Goal: Task Accomplishment & Management: Use online tool/utility

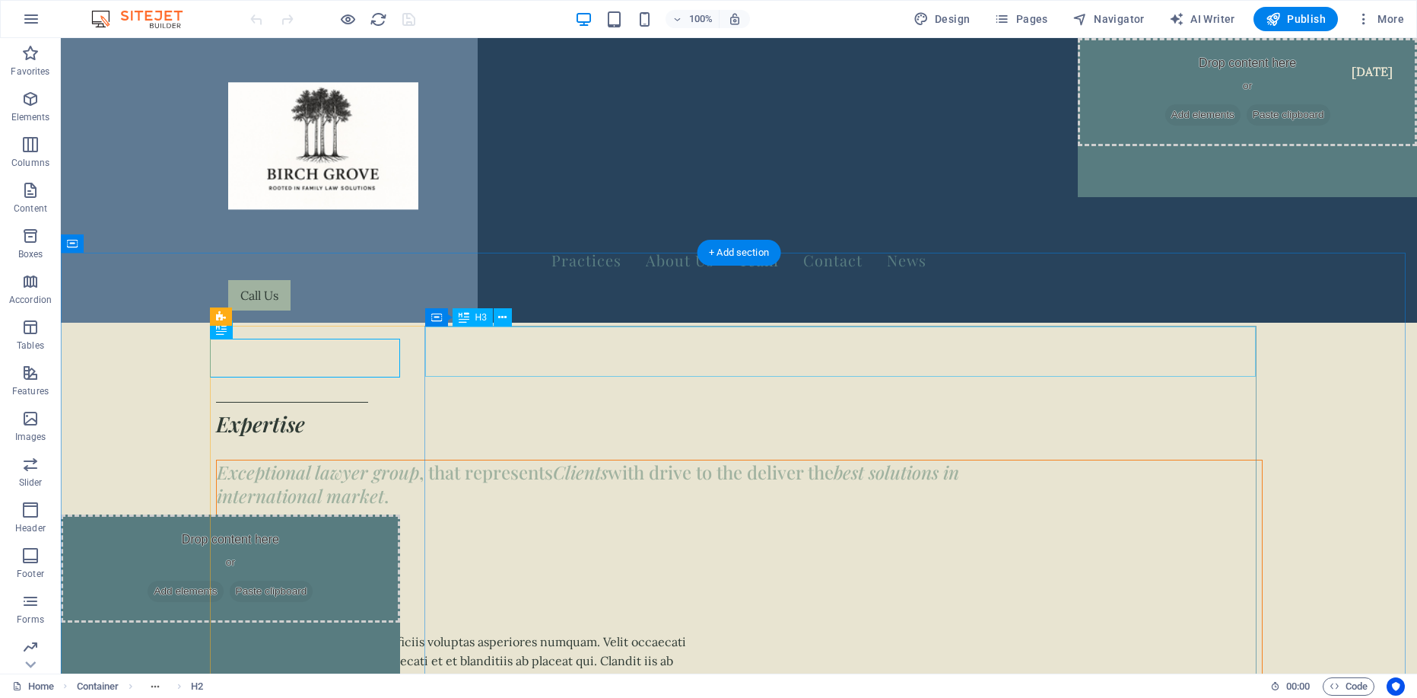
click at [686, 460] on div "Exceptional lawyer group , that represents Clients with drive to the deliver th…" at bounding box center [739, 483] width 1045 height 47
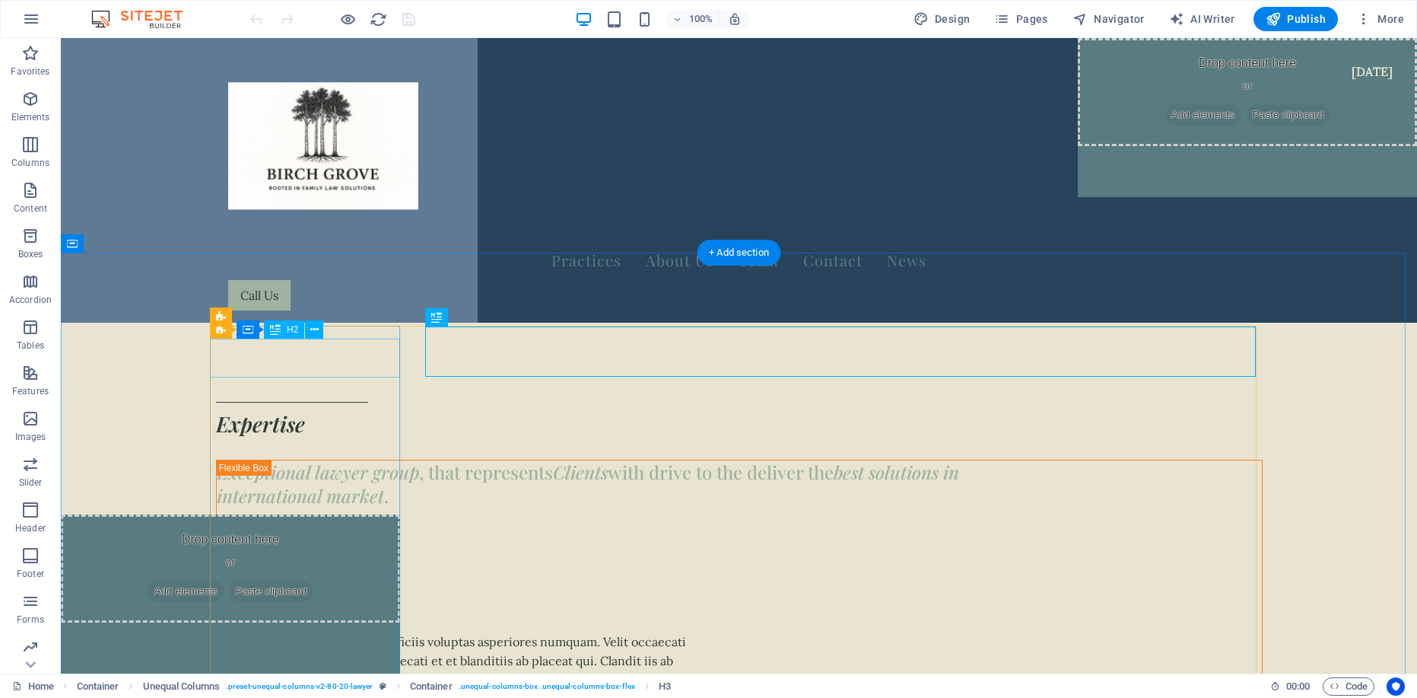
click at [275, 409] on div "Expertise" at bounding box center [739, 424] width 1047 height 30
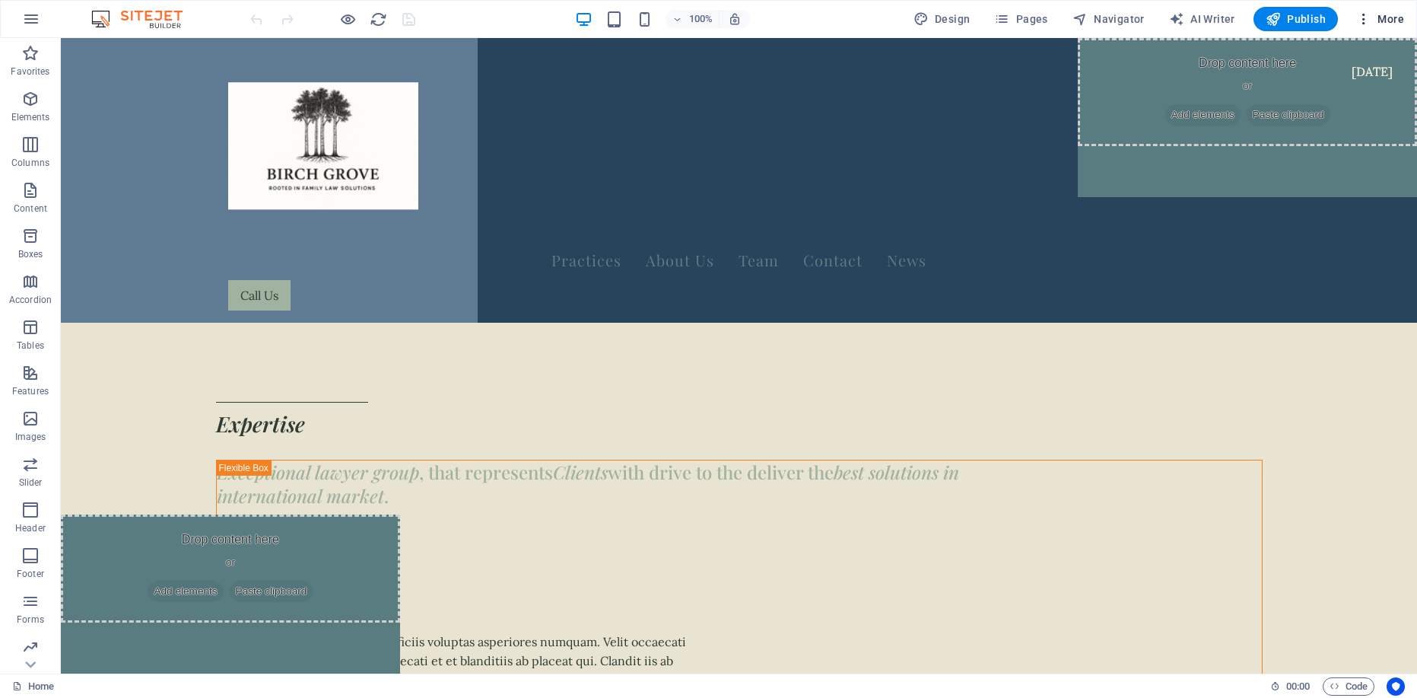
click at [686, 16] on span "More" at bounding box center [1380, 18] width 48 height 15
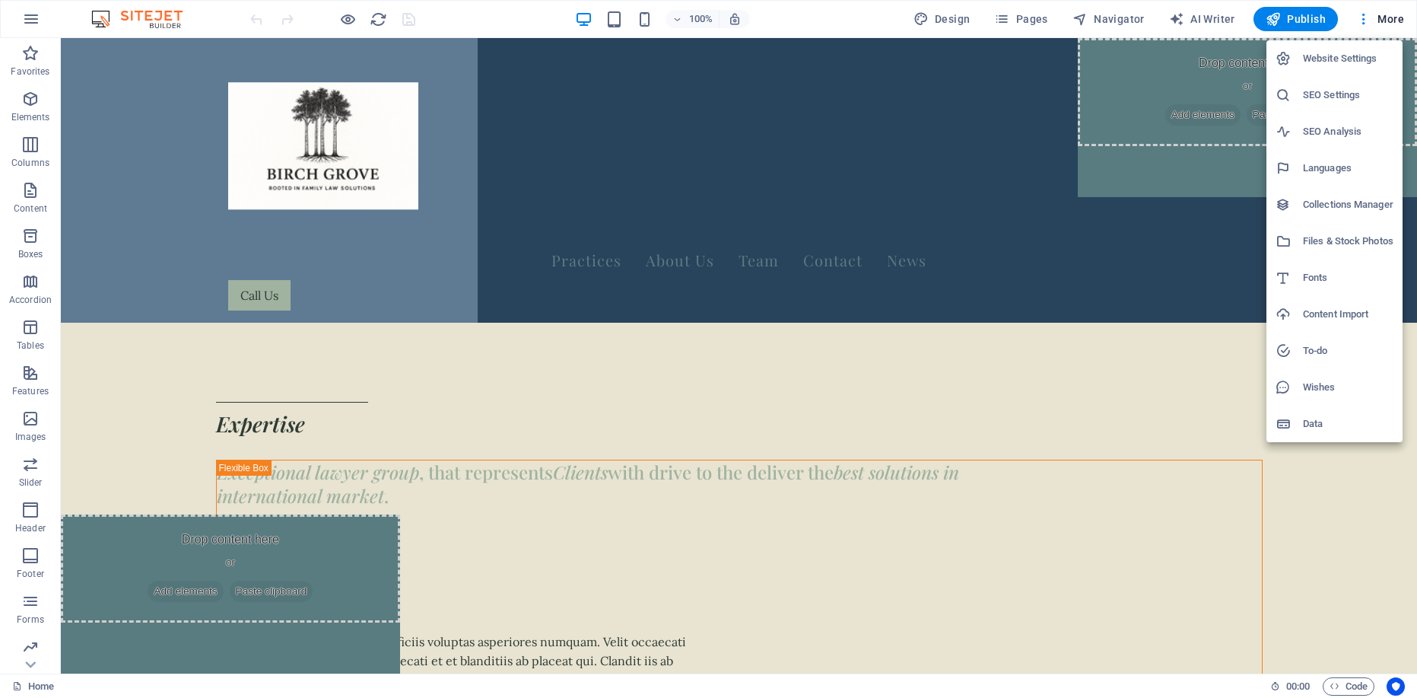
click at [28, 12] on div at bounding box center [708, 349] width 1417 height 698
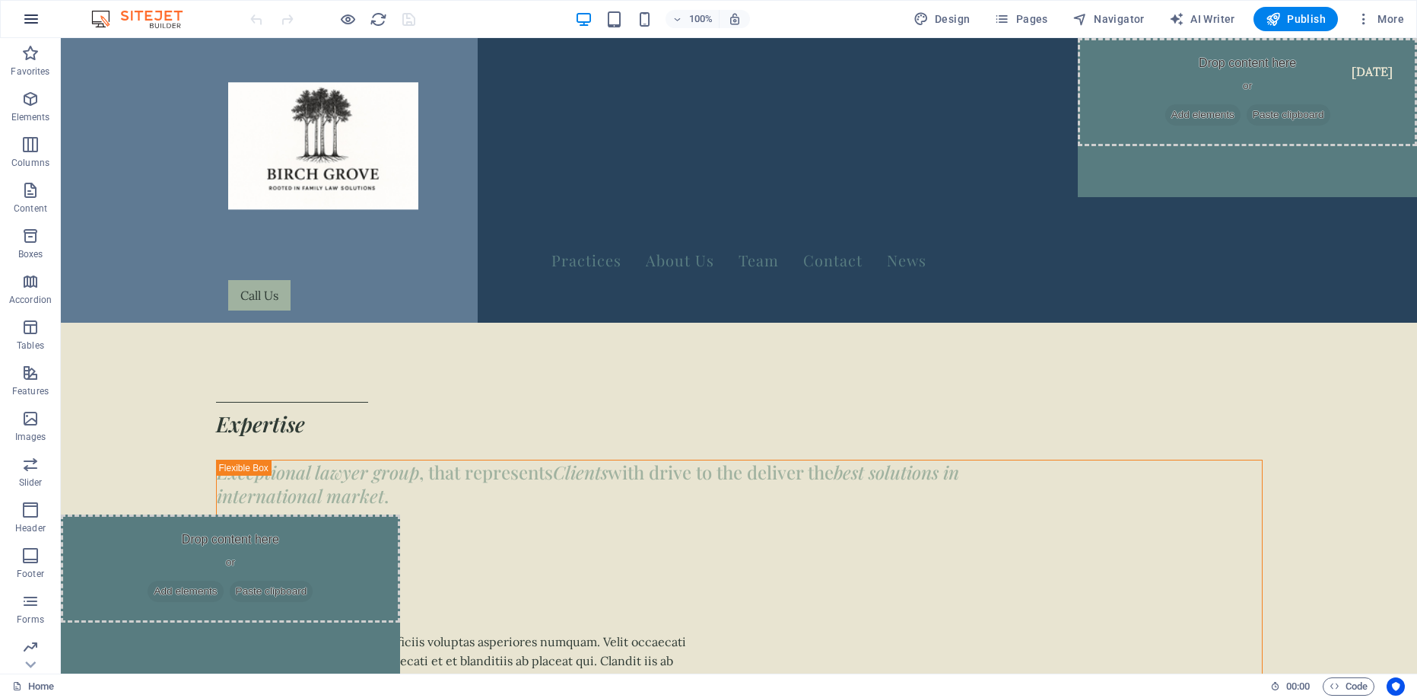
click at [33, 21] on icon "button" at bounding box center [31, 19] width 18 height 18
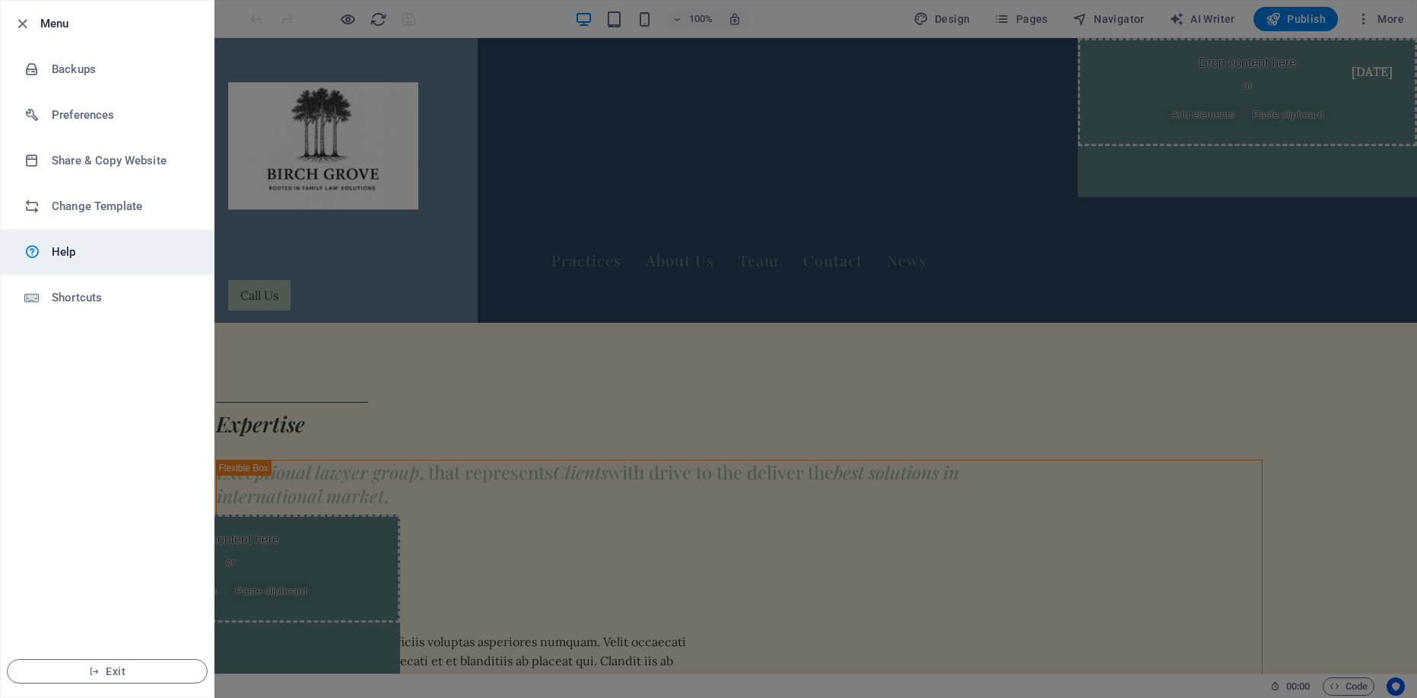
click at [75, 260] on h6 "Help" at bounding box center [122, 252] width 141 height 18
click at [87, 669] on span "Exit" at bounding box center [107, 671] width 175 height 12
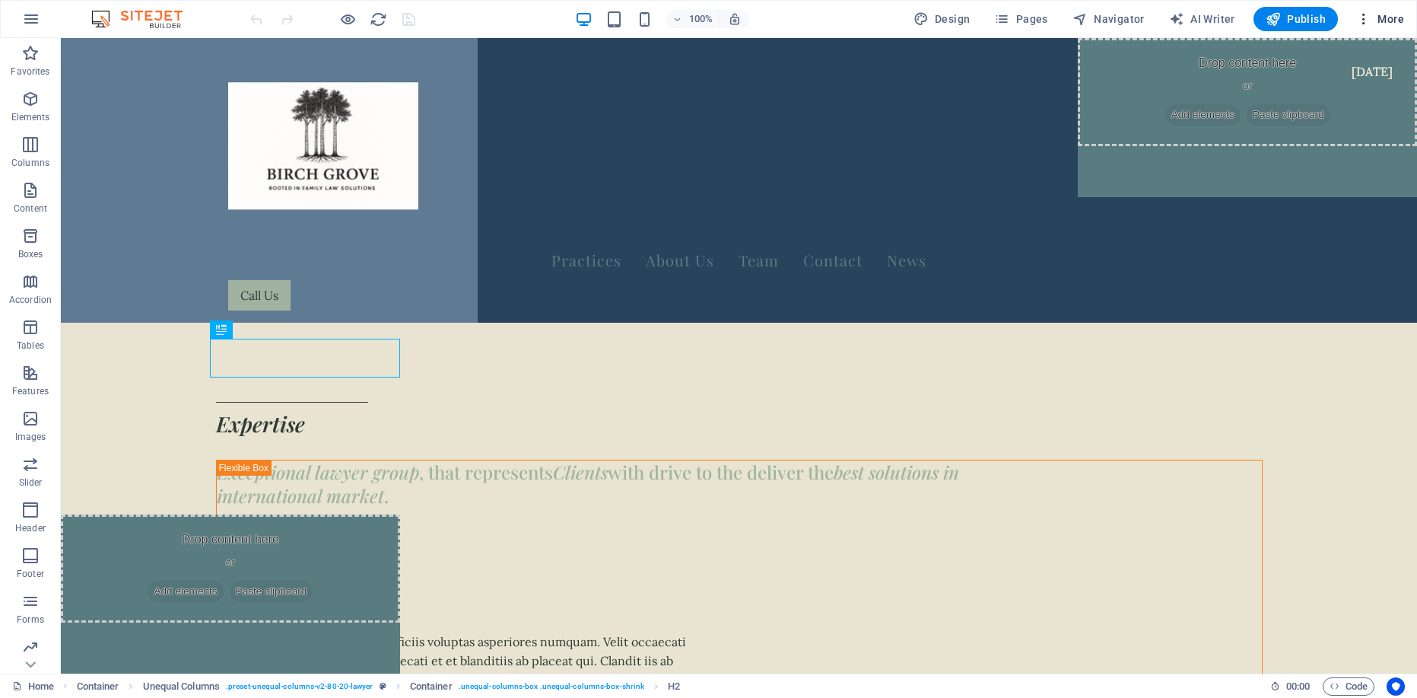
click at [1394, 23] on span "More" at bounding box center [1380, 18] width 48 height 15
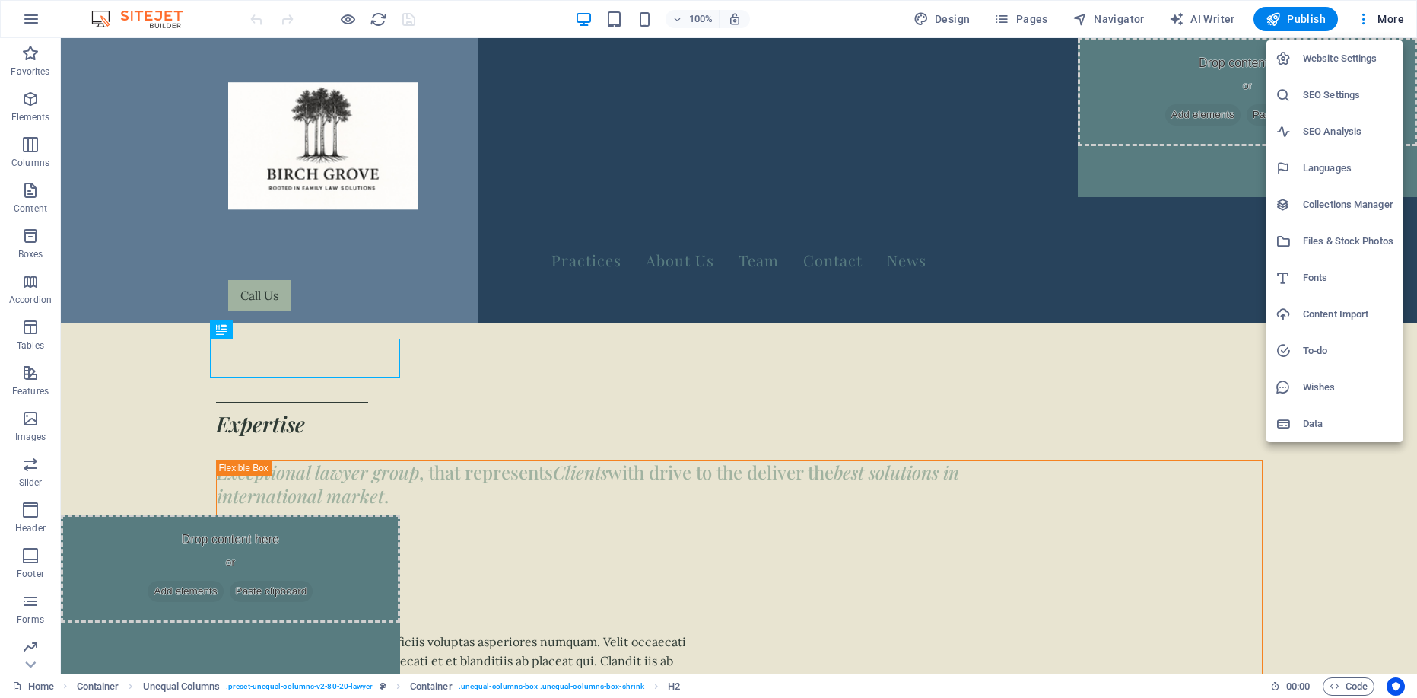
click at [1344, 65] on h6 "Website Settings" at bounding box center [1348, 58] width 91 height 18
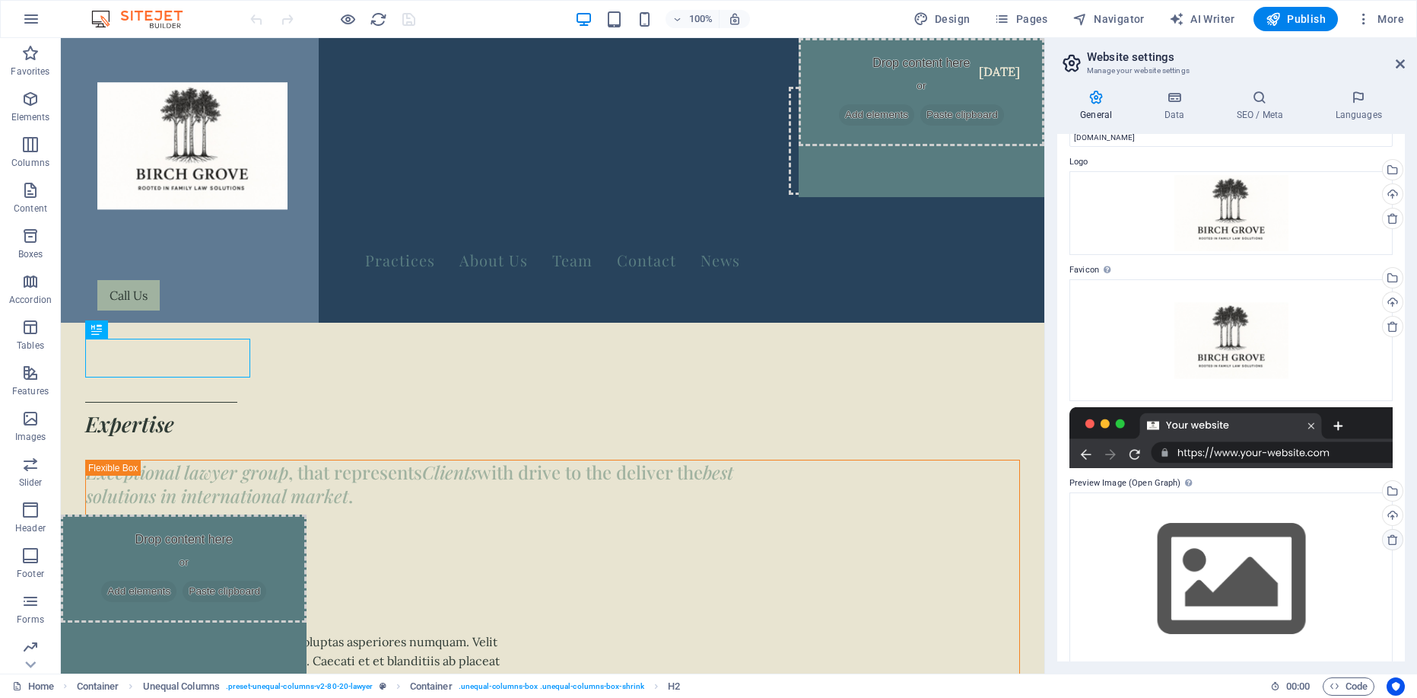
scroll to position [53, 0]
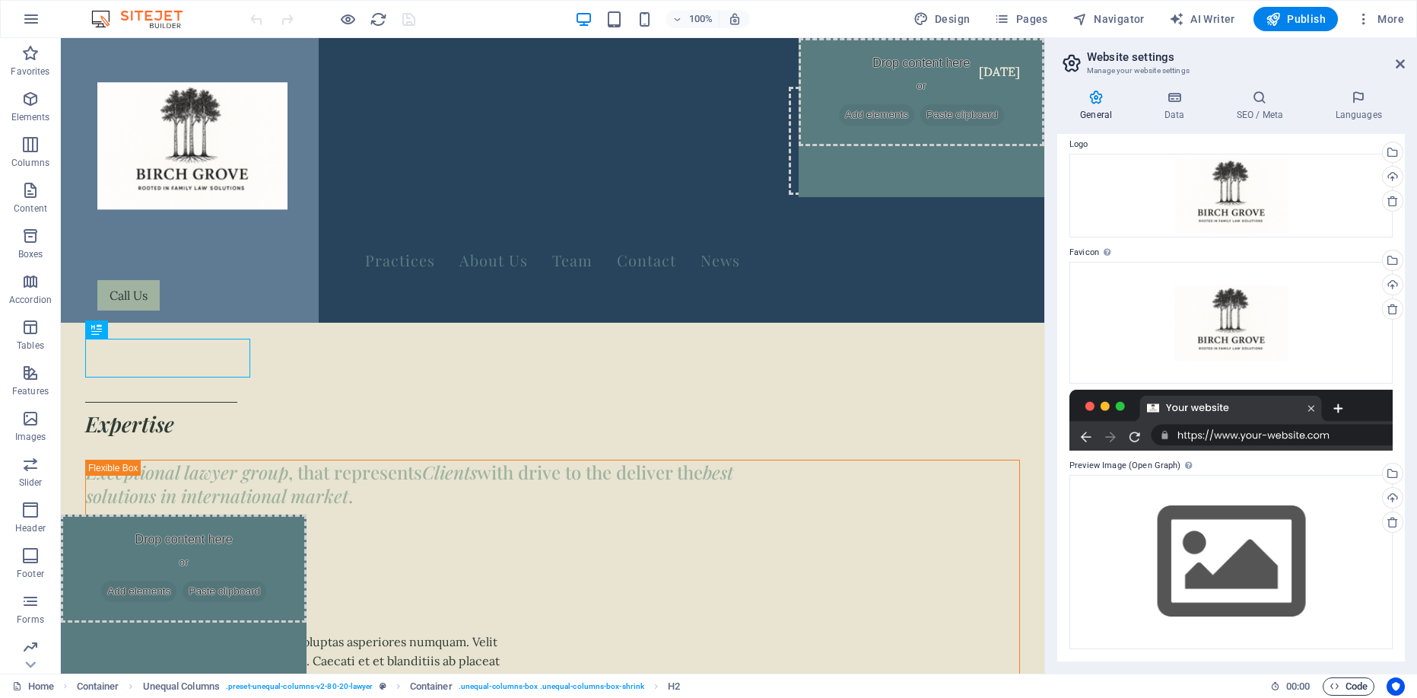
click at [1368, 678] on button "Code" at bounding box center [1349, 686] width 52 height 18
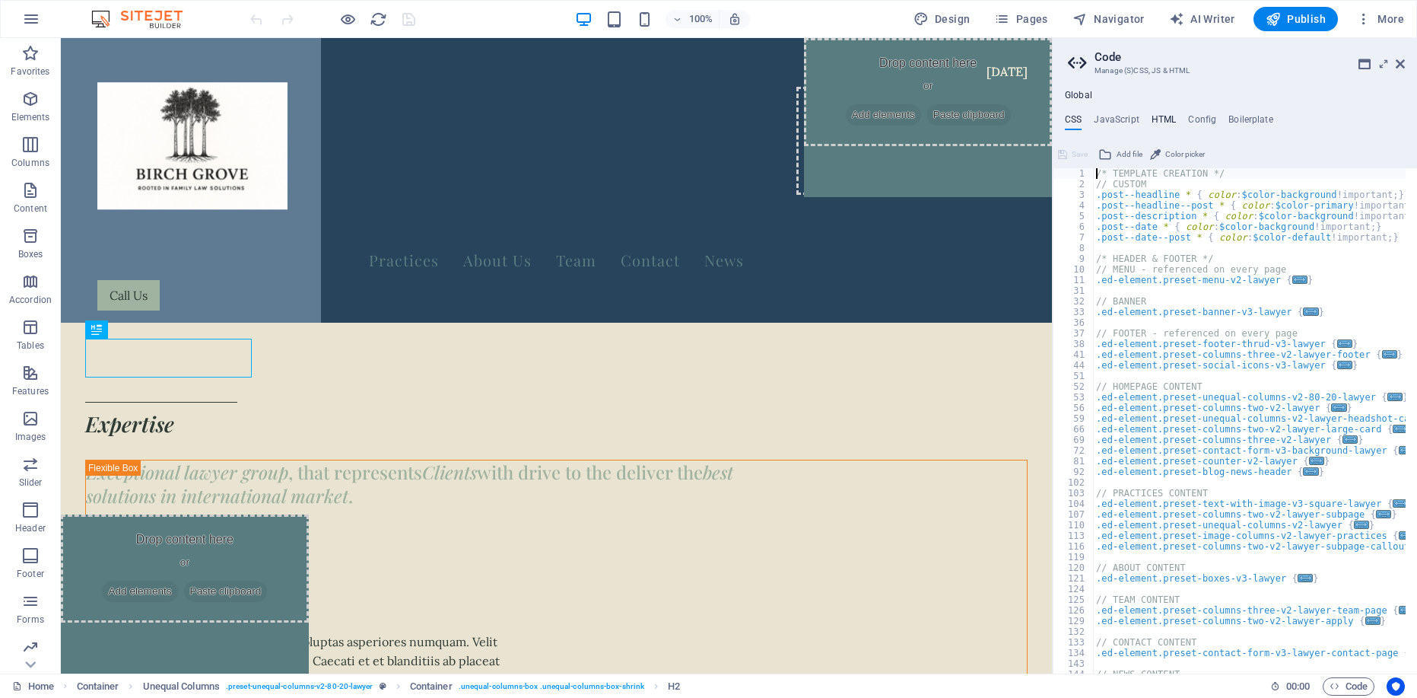
click at [1159, 120] on h4 "HTML" at bounding box center [1164, 122] width 25 height 17
type textarea "<a href="#main-content" class="wv-link-content button">Skip to main content</a>"
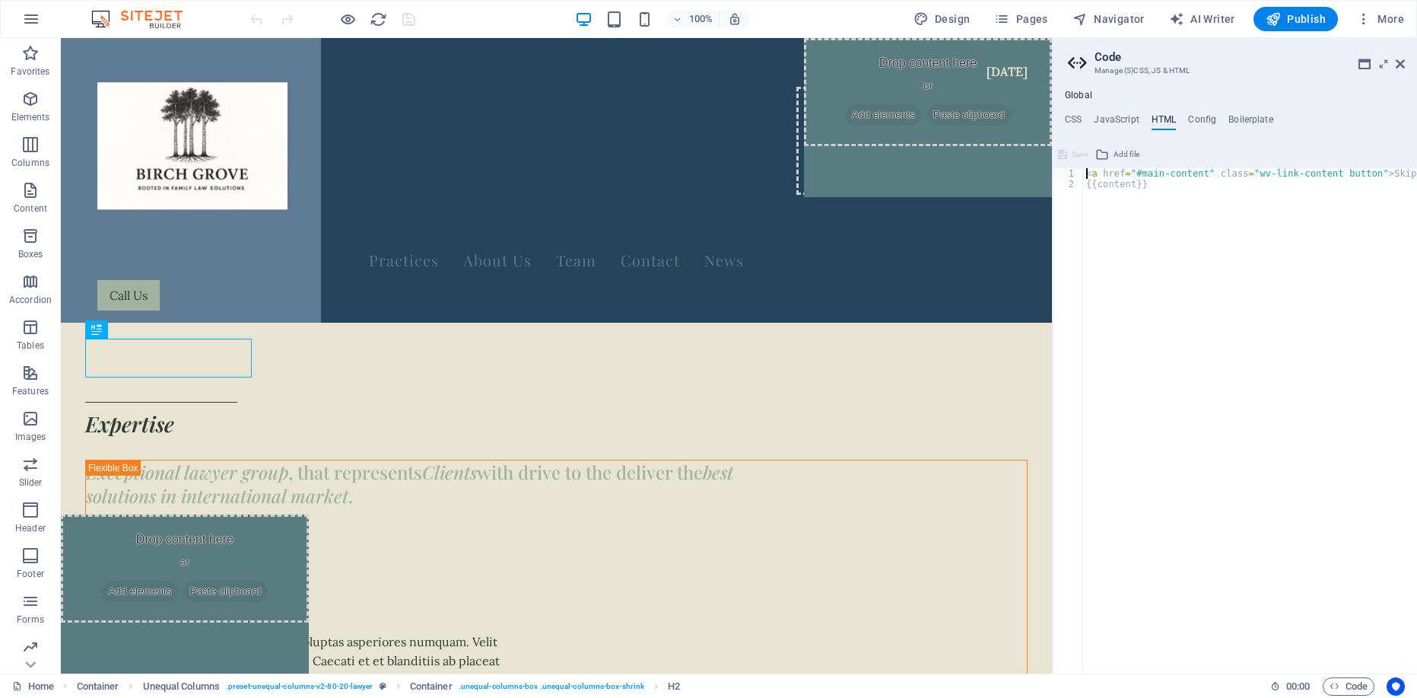
scroll to position [0, 77]
click at [1072, 124] on h4 "CSS" at bounding box center [1073, 122] width 17 height 17
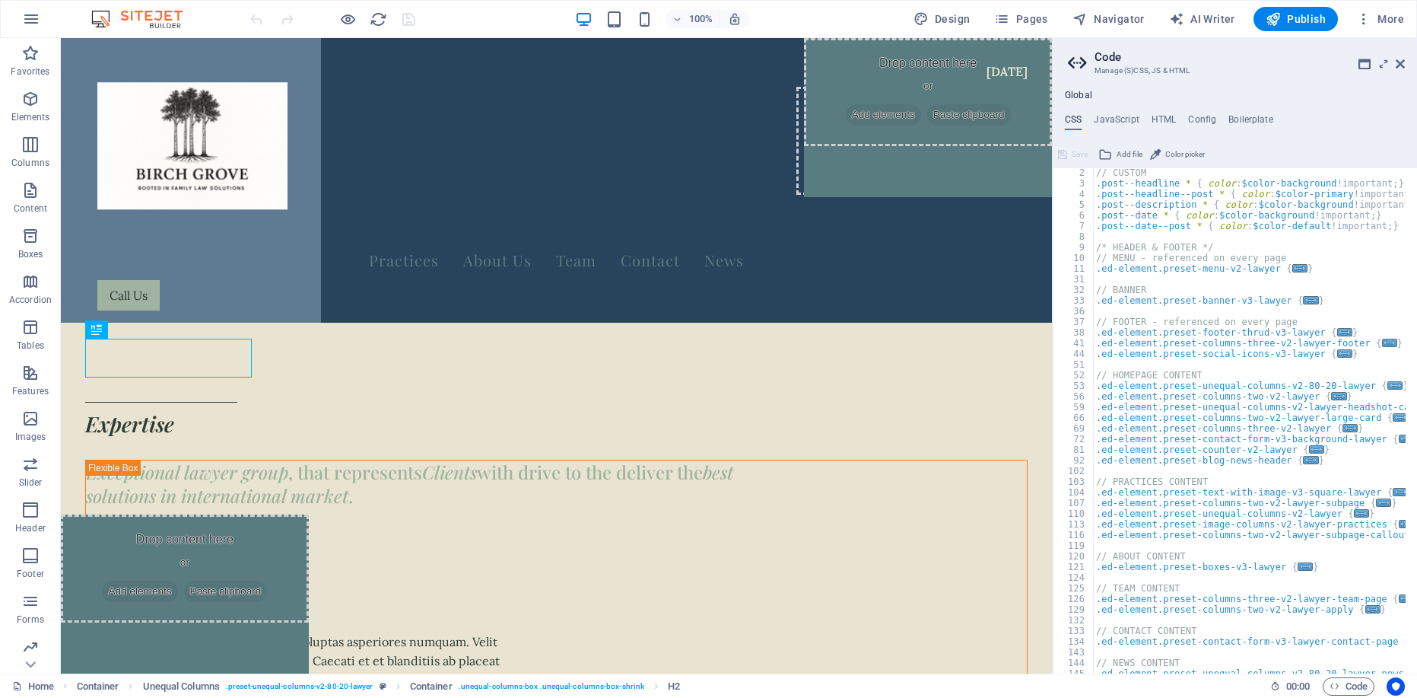
scroll to position [0, 0]
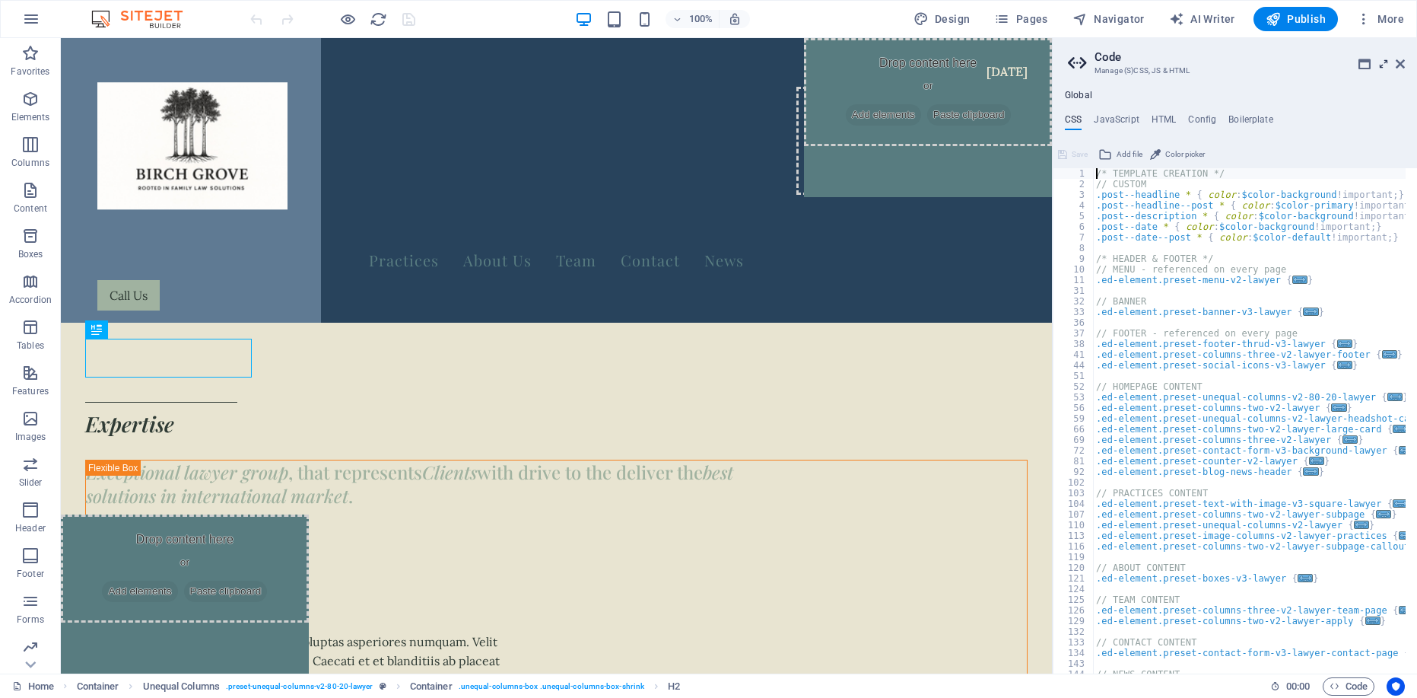
click at [1384, 62] on icon at bounding box center [1384, 64] width 0 height 12
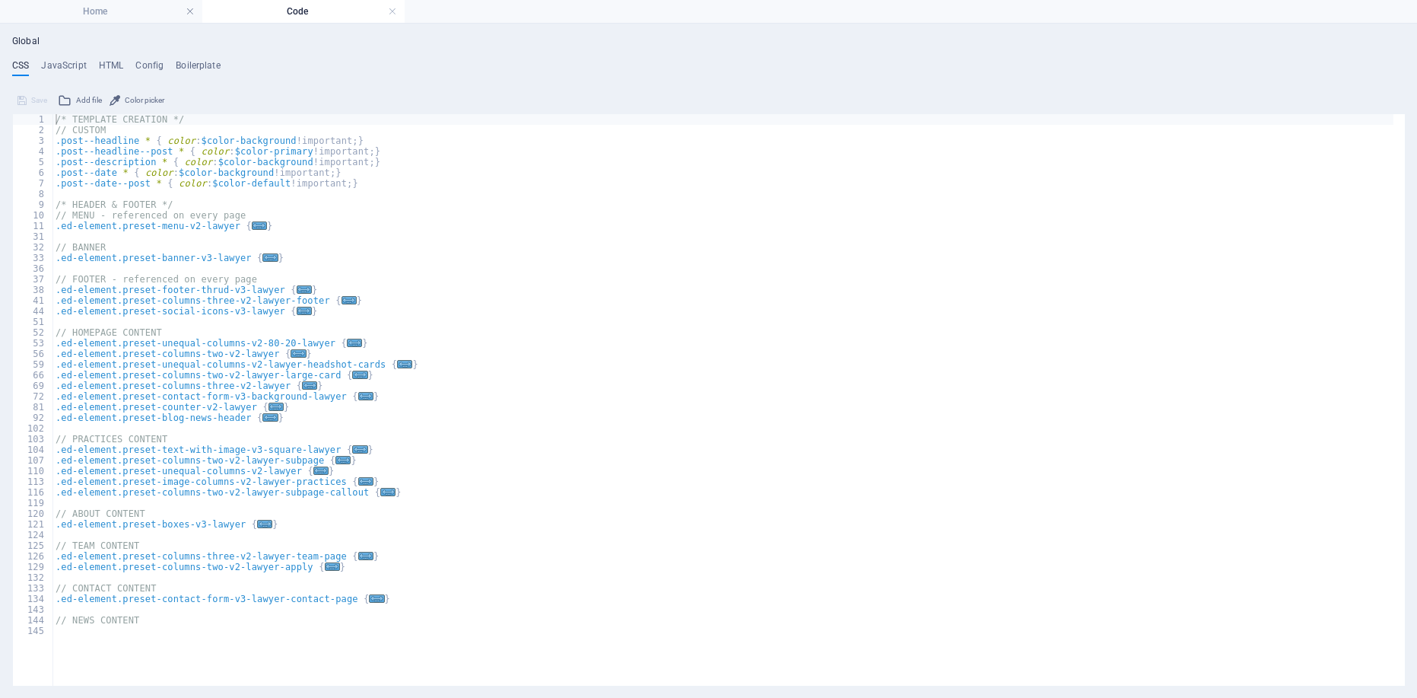
click at [298, 6] on h4 "Code" at bounding box center [303, 11] width 202 height 17
click at [189, 14] on link at bounding box center [190, 12] width 9 height 14
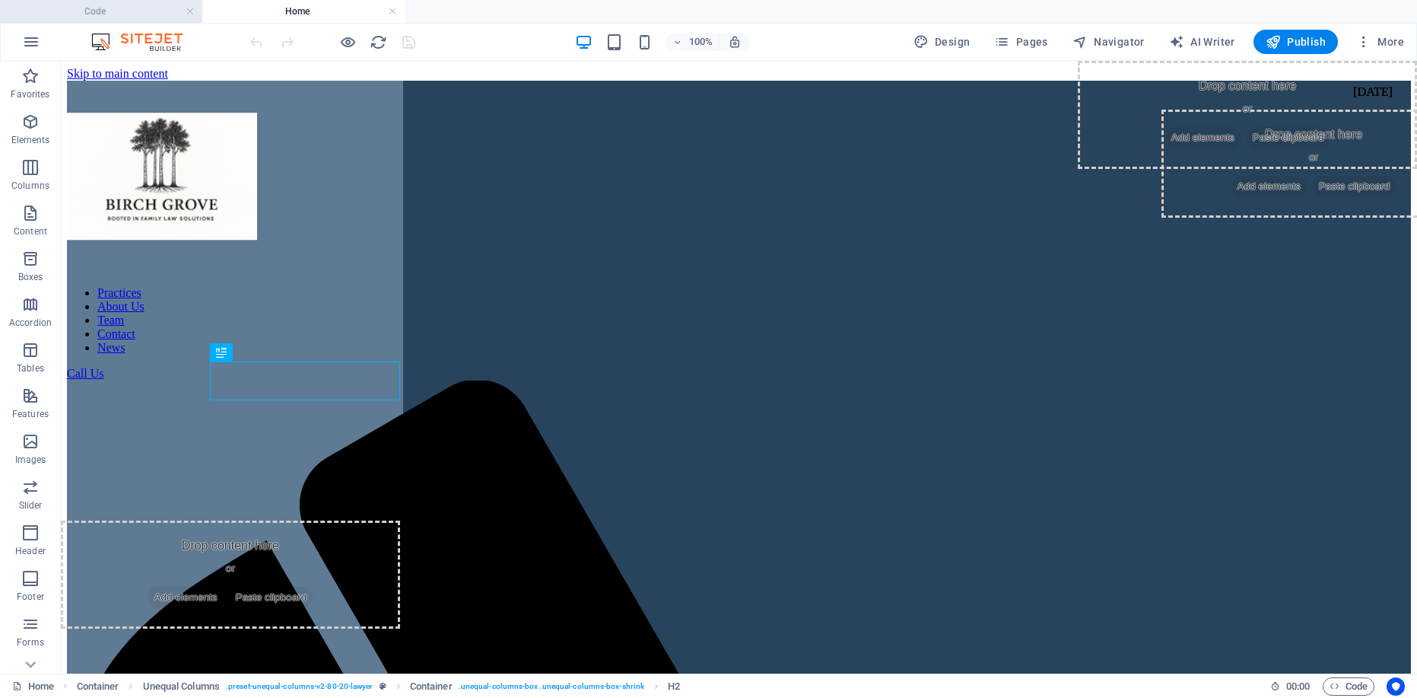
click at [150, 9] on h4 "Code" at bounding box center [101, 11] width 202 height 17
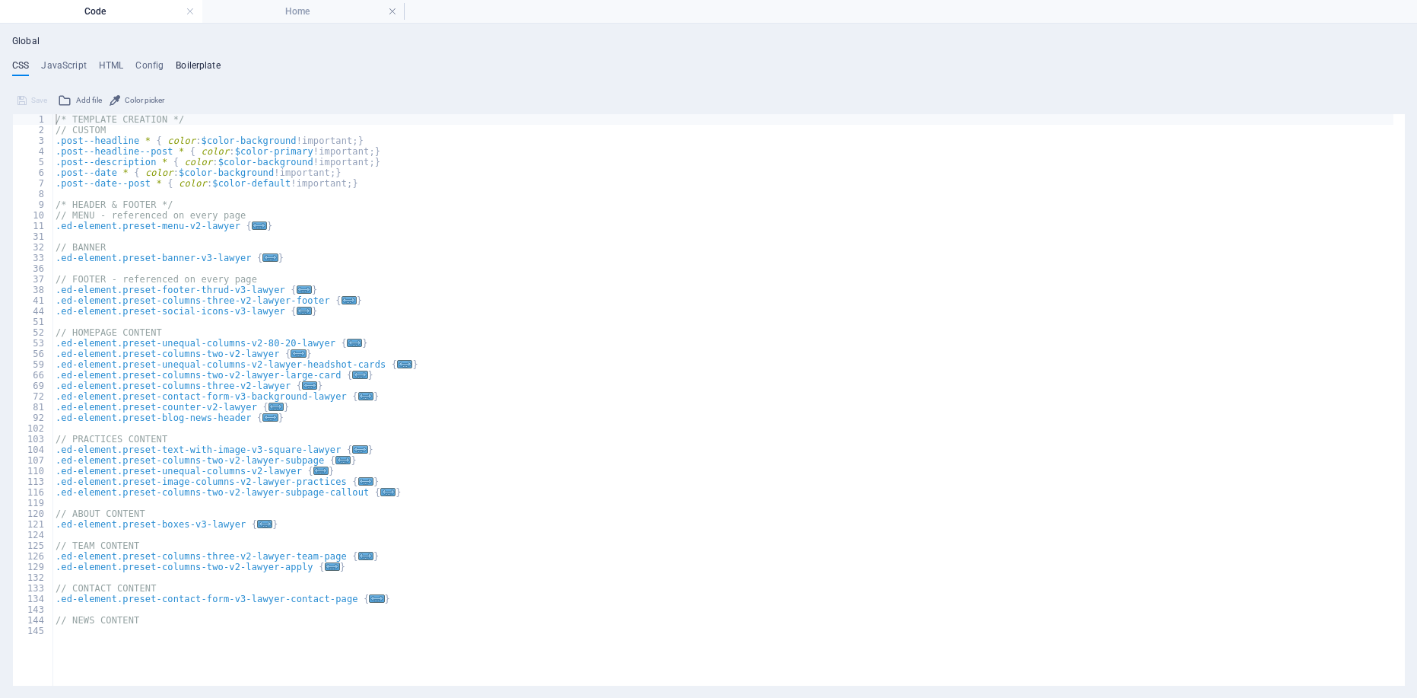
click at [189, 62] on h4 "Boilerplate" at bounding box center [198, 68] width 45 height 17
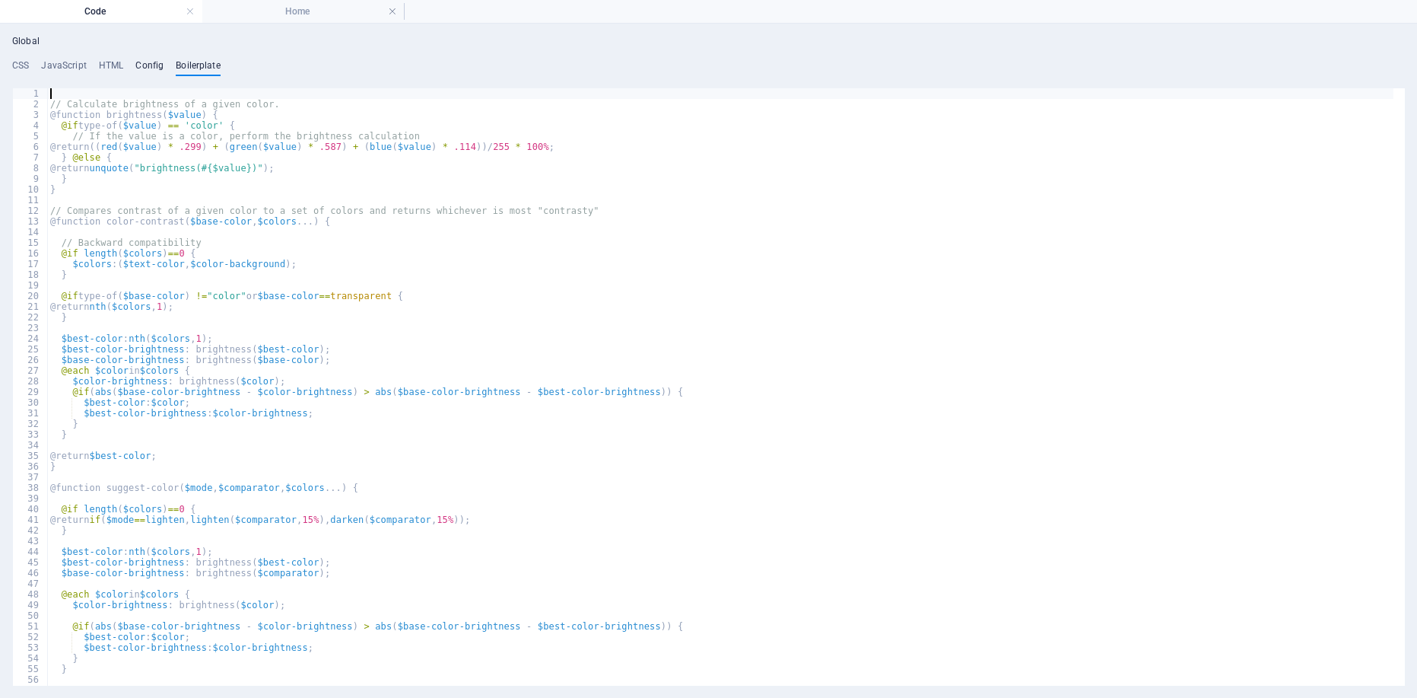
click at [150, 62] on h4 "Config" at bounding box center [149, 68] width 28 height 17
type textarea "$color-background: #E8E4D1;"
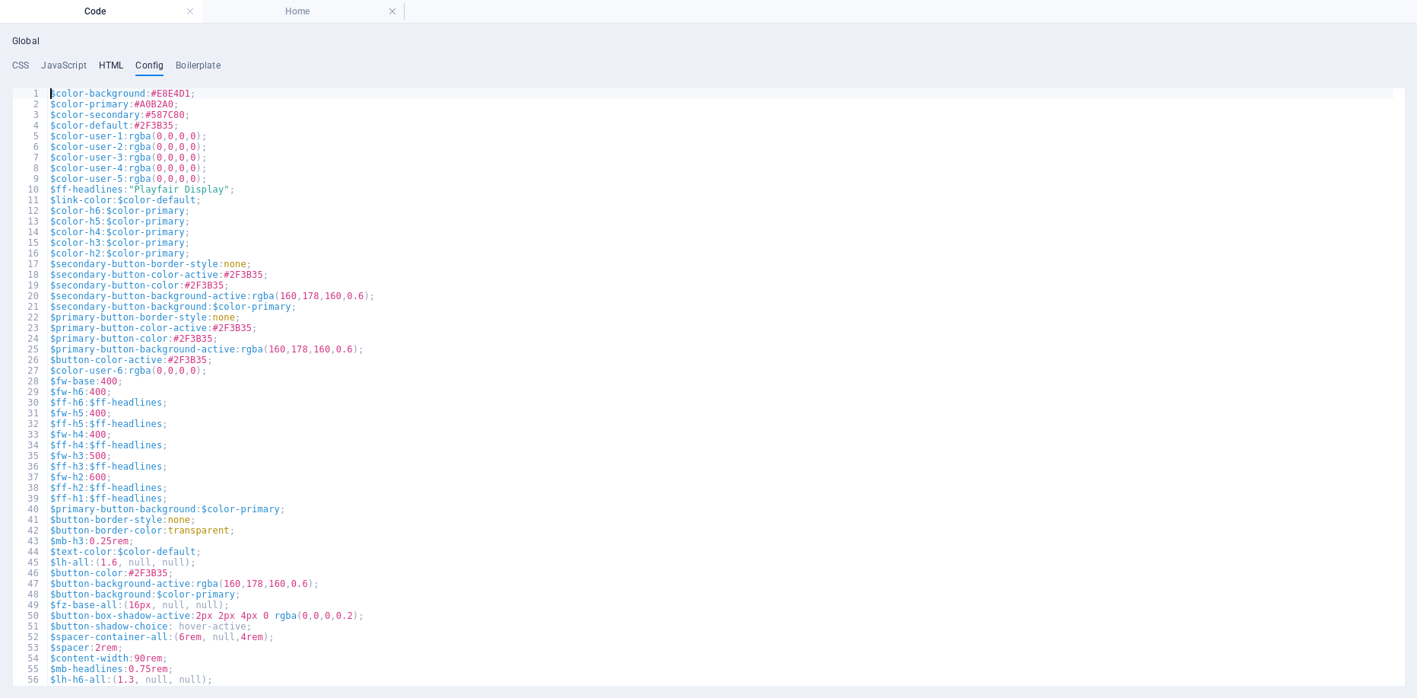
click at [103, 65] on h4 "HTML" at bounding box center [111, 68] width 25 height 17
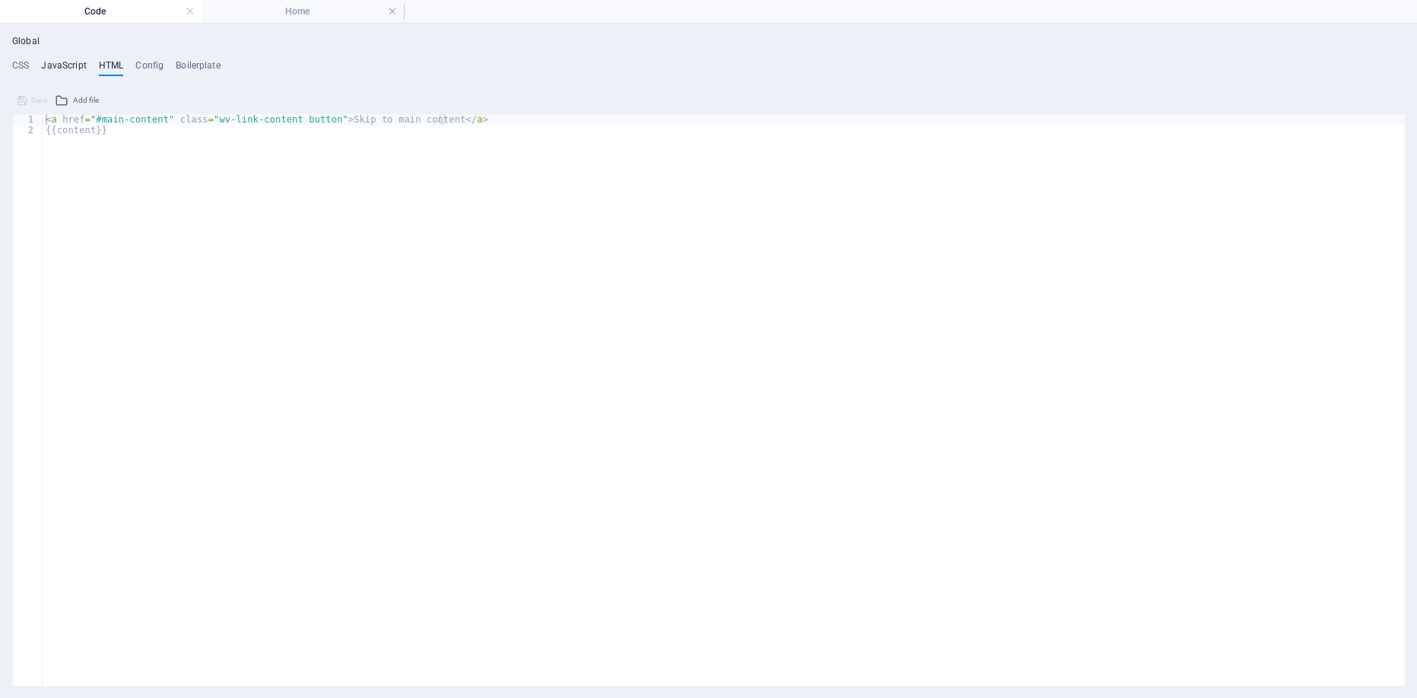
click at [74, 68] on h4 "JavaScript" at bounding box center [63, 68] width 45 height 17
type textarea "/* JS for preset "Counter V2" */"
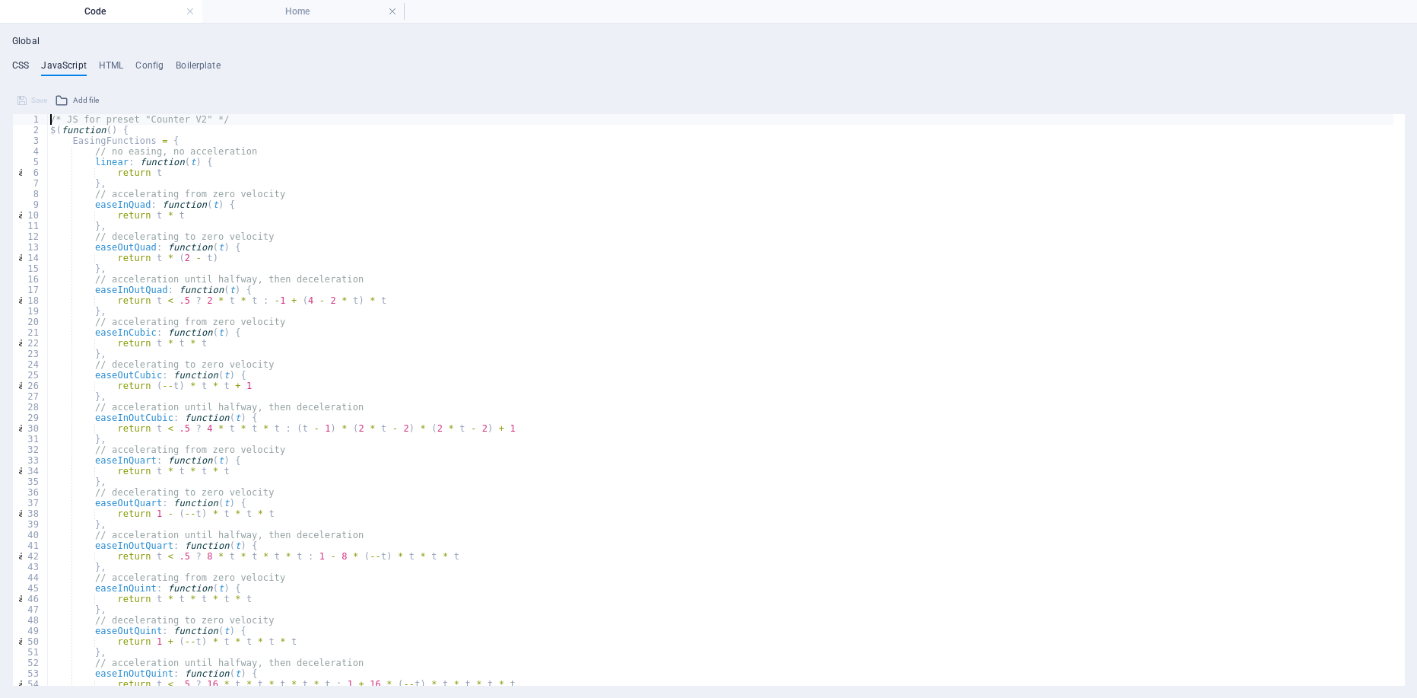
click at [16, 69] on h4 "CSS" at bounding box center [20, 68] width 17 height 17
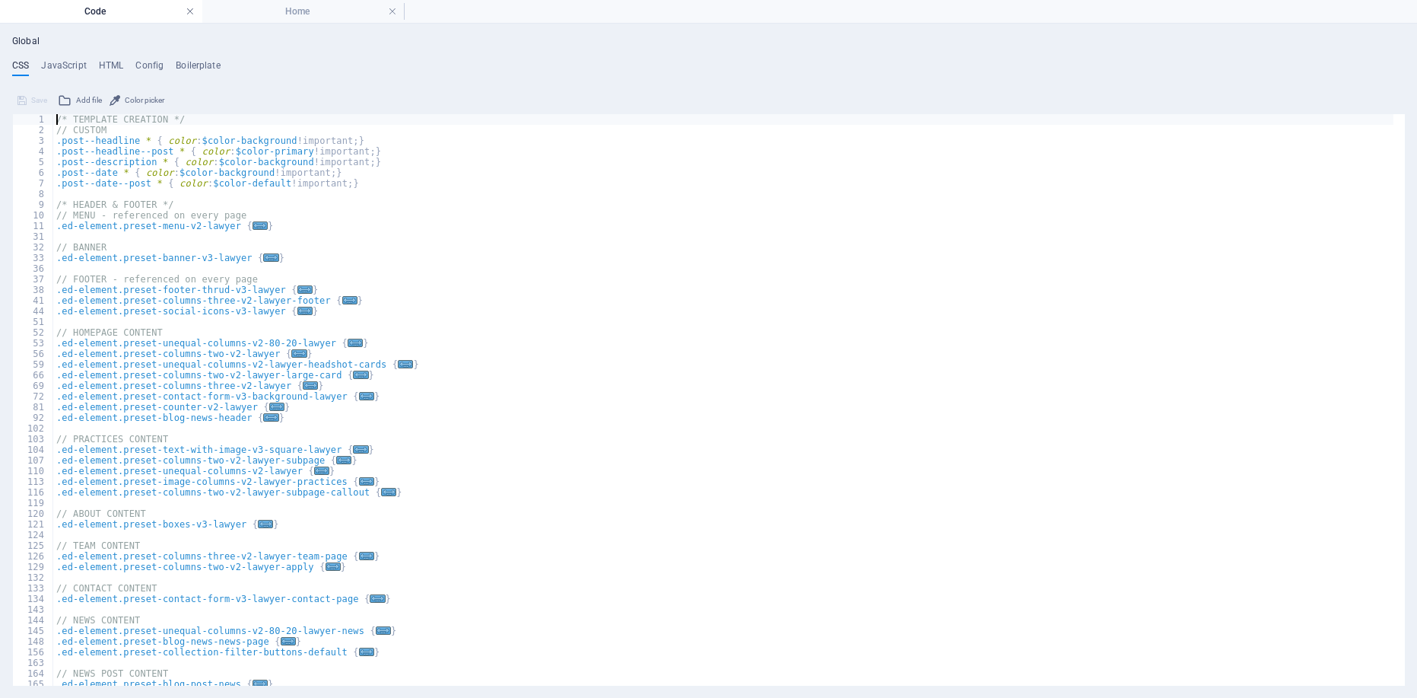
click at [186, 8] on link at bounding box center [190, 12] width 9 height 14
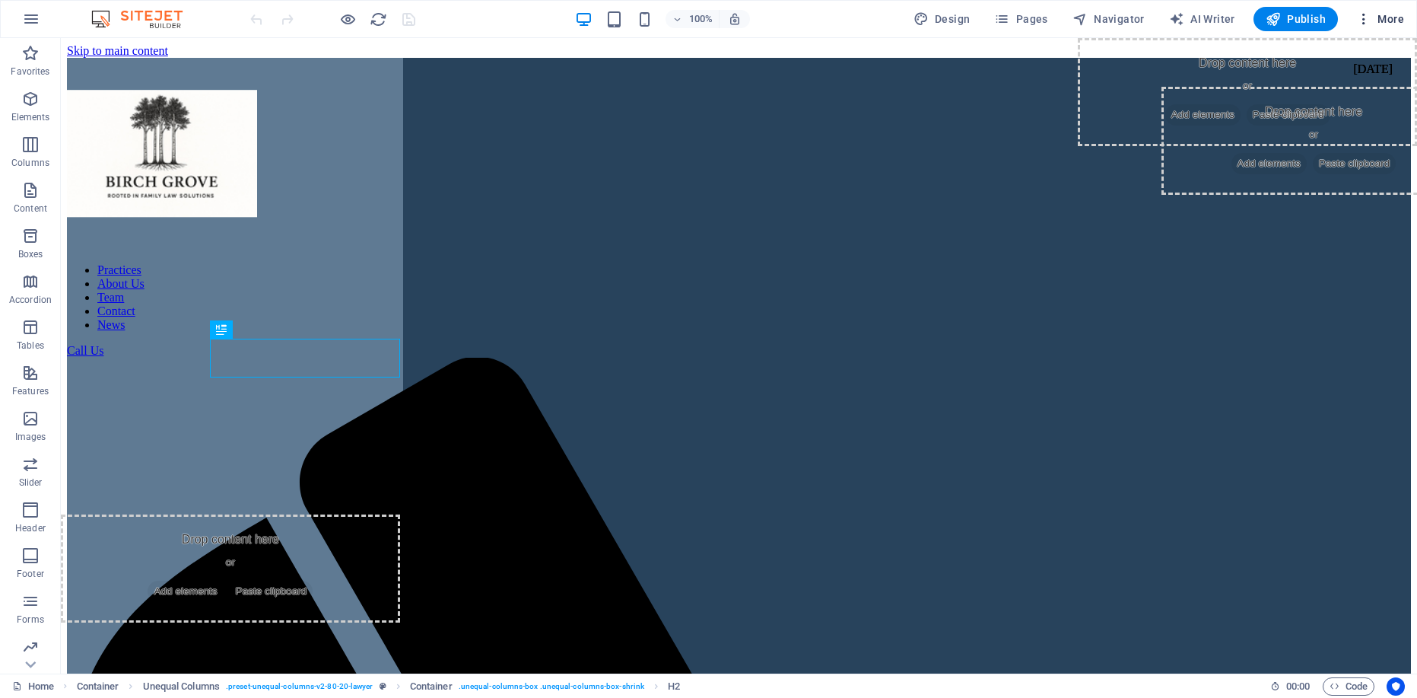
click at [1392, 21] on span "More" at bounding box center [1380, 18] width 48 height 15
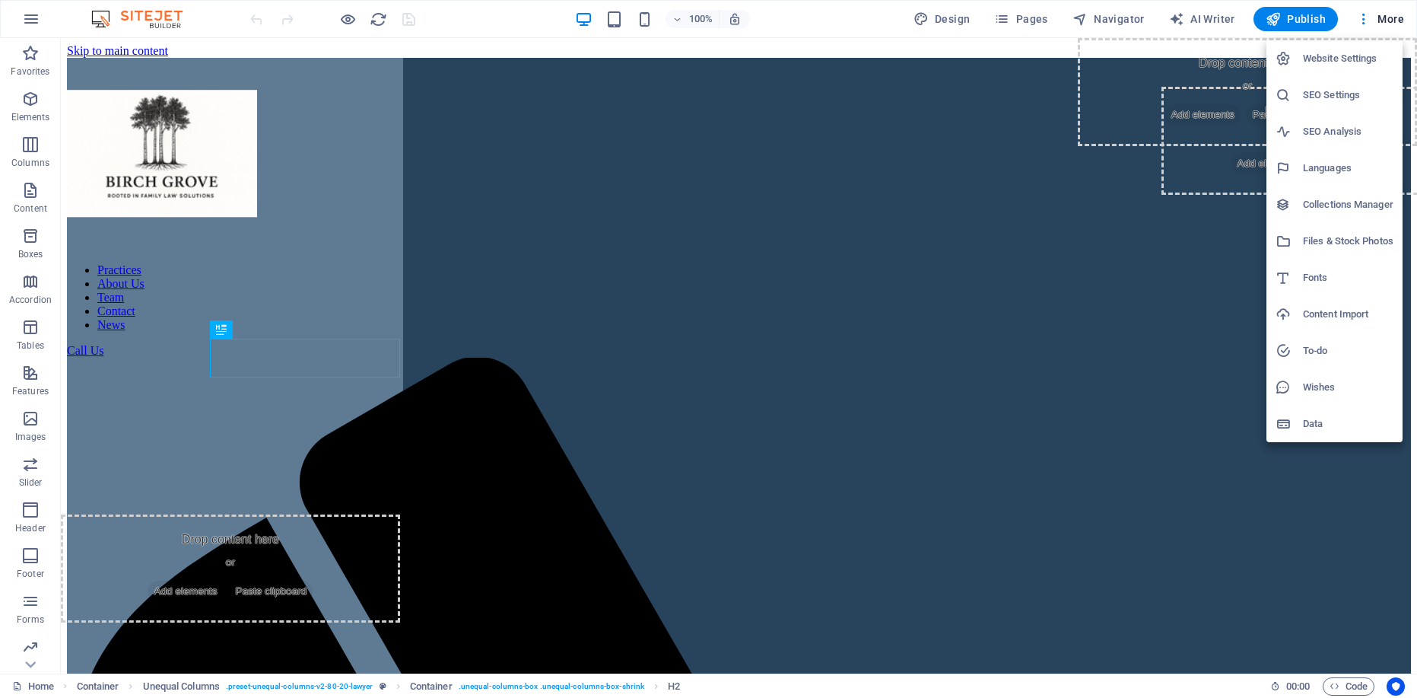
click at [32, 668] on div at bounding box center [708, 349] width 1417 height 698
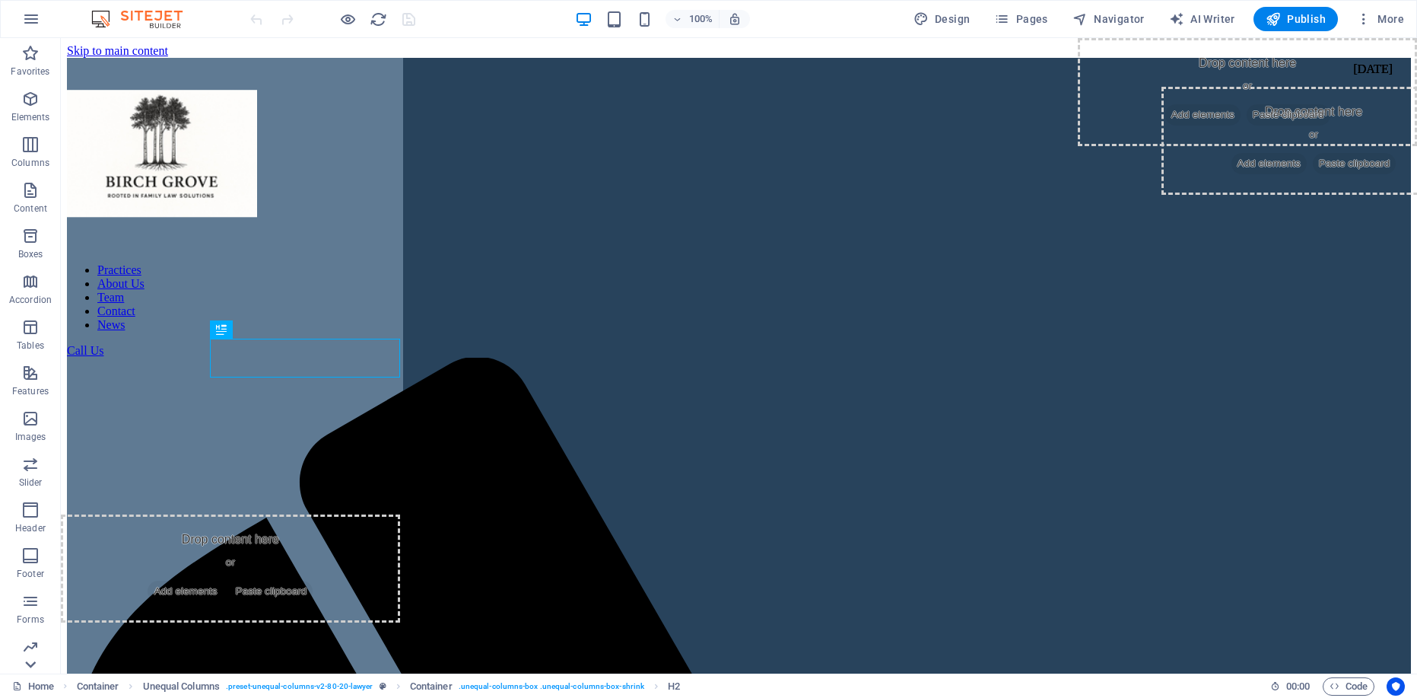
click at [31, 58] on icon at bounding box center [30, 47] width 21 height 21
click at [30, 686] on link "Home" at bounding box center [33, 686] width 42 height 18
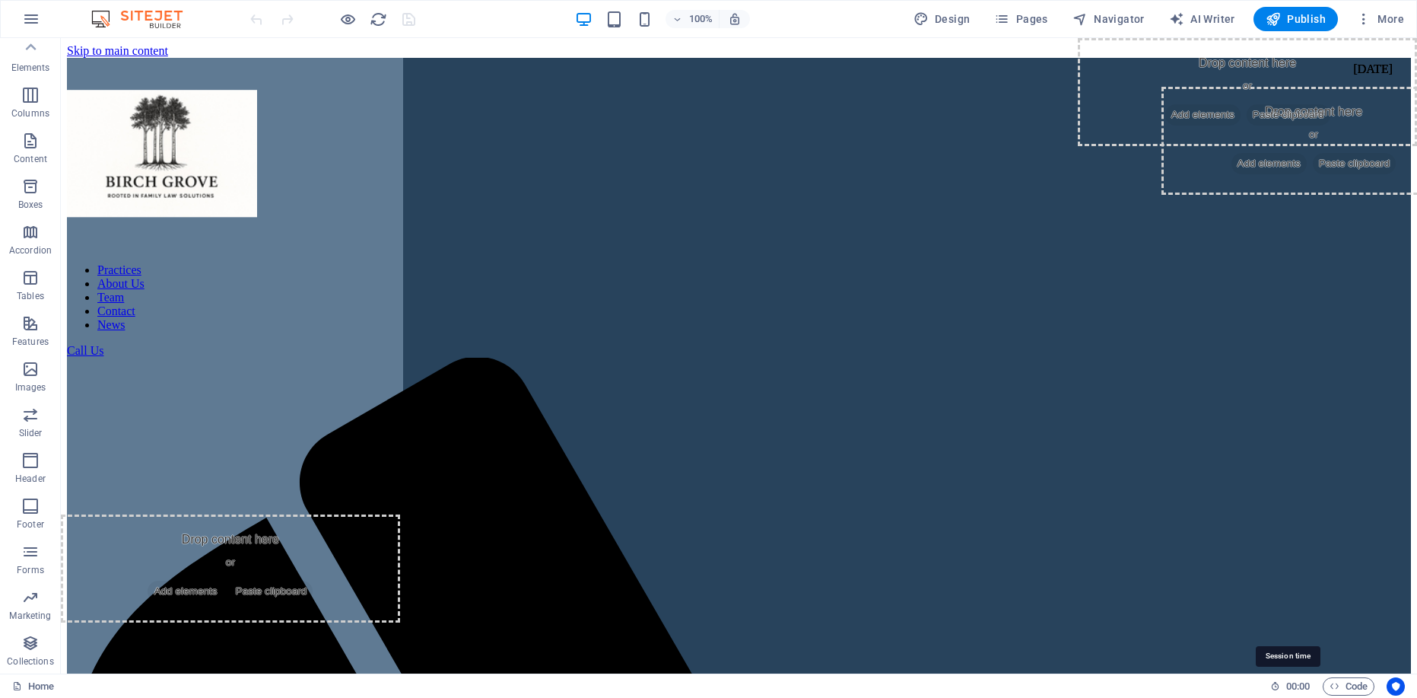
click at [1289, 691] on span "00 : 00" at bounding box center [1298, 686] width 24 height 18
click at [1271, 690] on icon at bounding box center [1275, 686] width 10 height 10
click at [1365, 17] on icon "button" at bounding box center [1363, 18] width 15 height 15
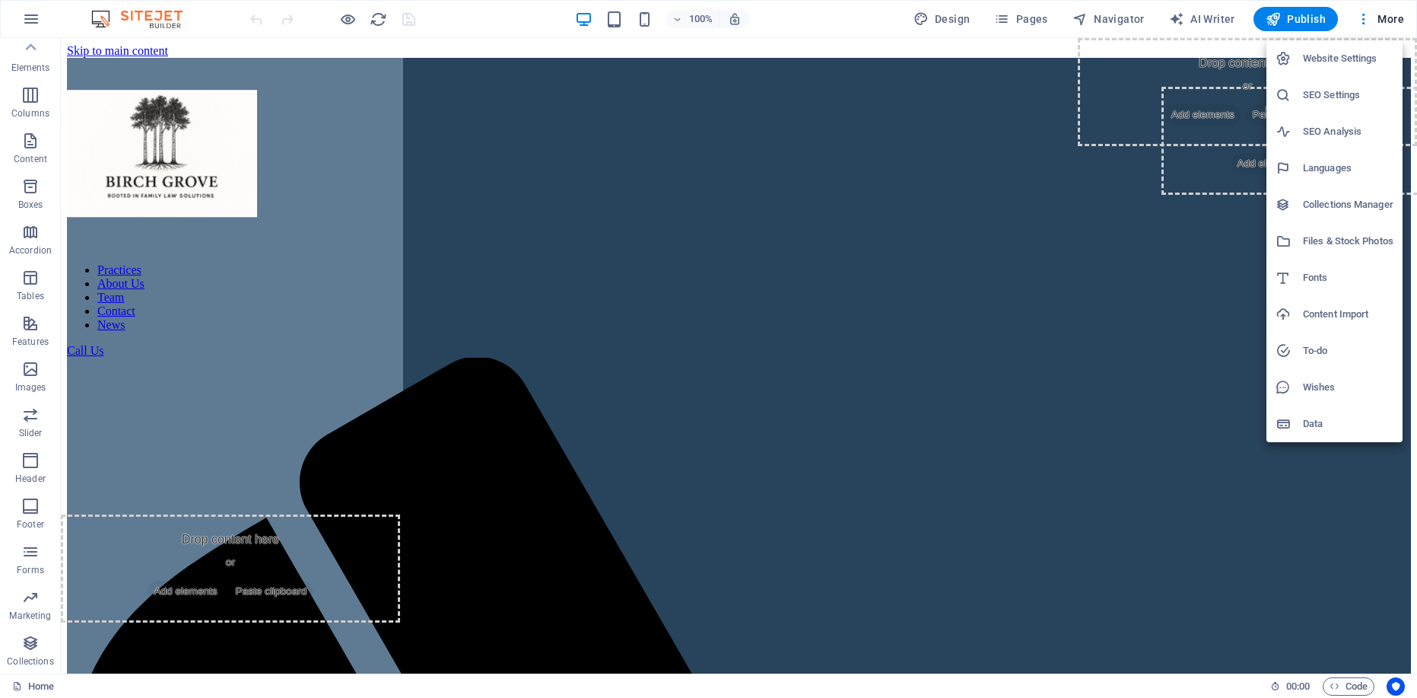
click at [41, 14] on div at bounding box center [708, 349] width 1417 height 698
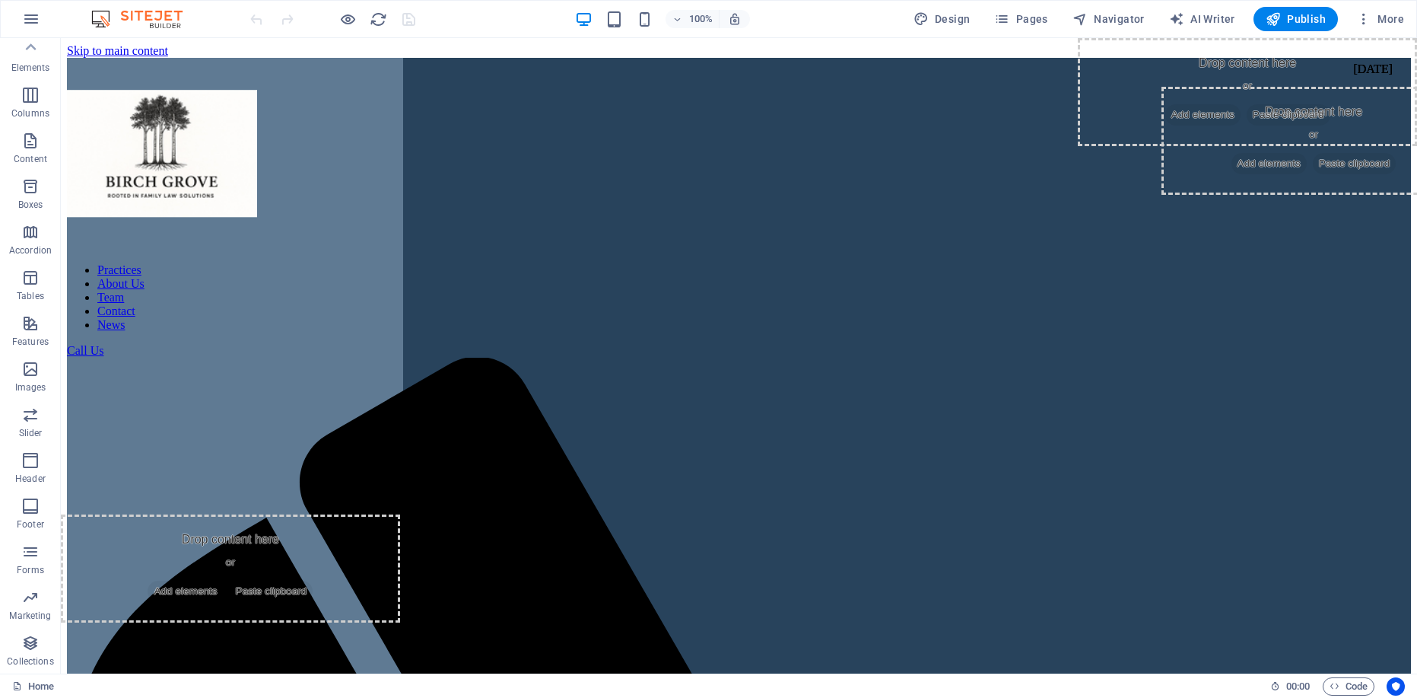
click at [30, 19] on icon "button" at bounding box center [31, 19] width 18 height 18
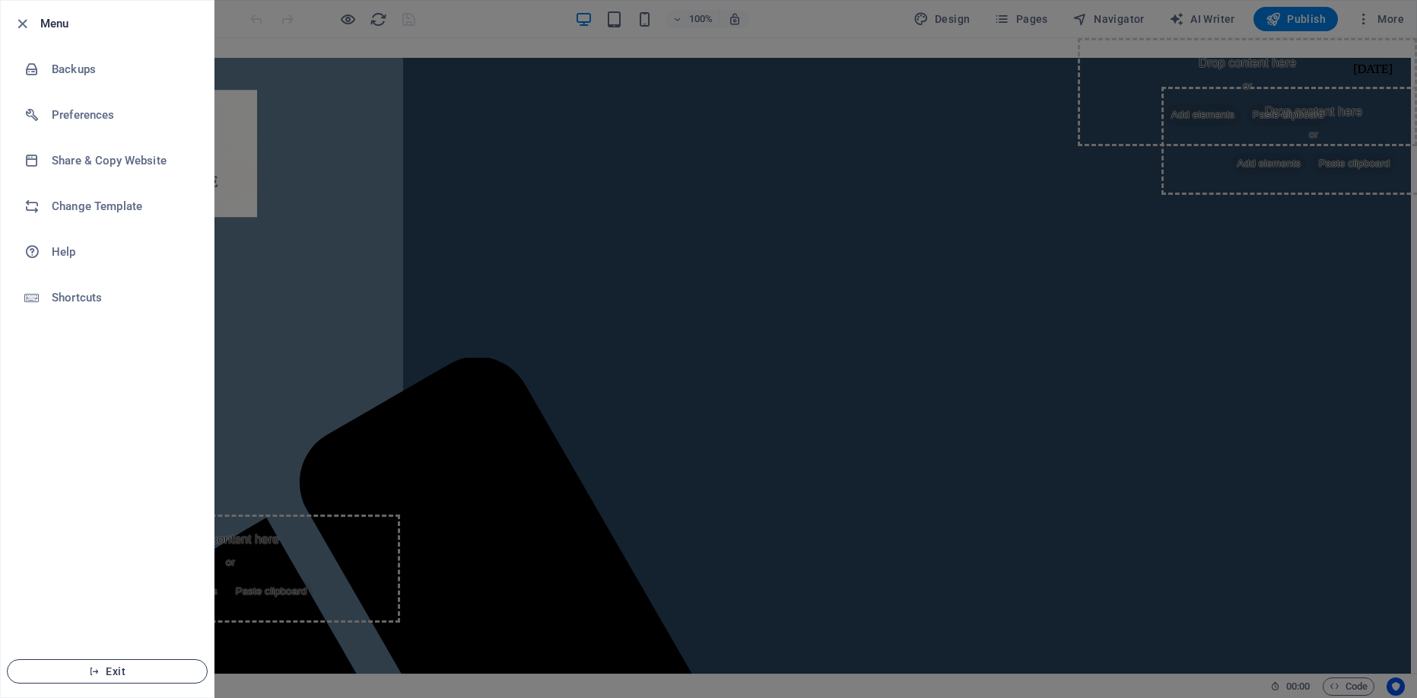
click at [83, 663] on button "Exit" at bounding box center [107, 671] width 201 height 24
